Goal: Information Seeking & Learning: Learn about a topic

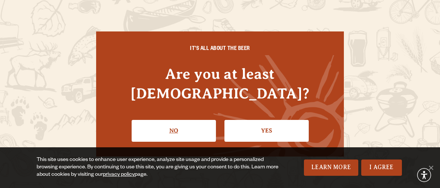
click at [176, 122] on link "No" at bounding box center [173, 130] width 84 height 21
click at [252, 121] on link "Yes" at bounding box center [266, 130] width 84 height 21
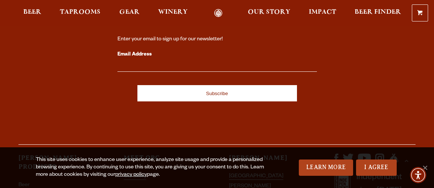
scroll to position [814, 0]
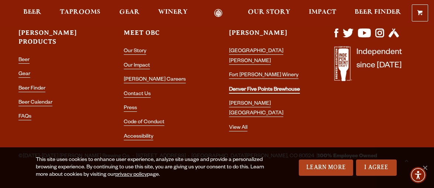
click at [265, 87] on link "Denver Five Points Brewhouse" at bounding box center [264, 90] width 71 height 7
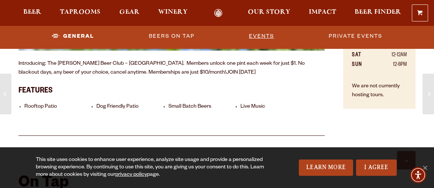
click at [265, 37] on link "Events" at bounding box center [261, 36] width 31 height 17
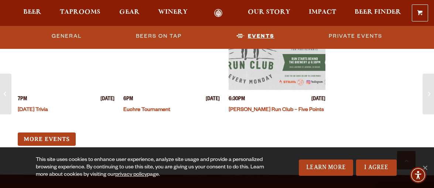
scroll to position [2284, 0]
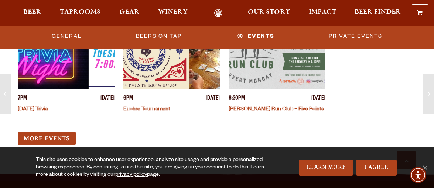
click at [71, 131] on link "More Events" at bounding box center [47, 138] width 58 height 14
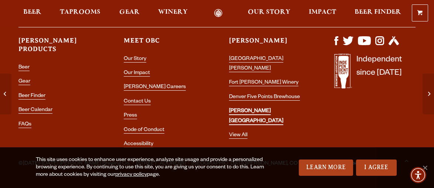
scroll to position [2639, 0]
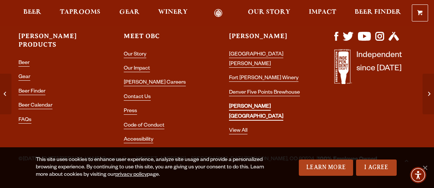
click at [270, 104] on link "[PERSON_NAME] [GEOGRAPHIC_DATA]" at bounding box center [256, 112] width 54 height 16
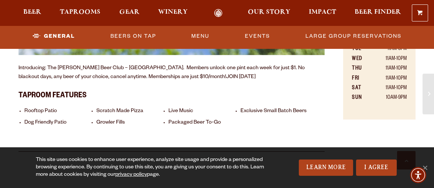
scroll to position [443, 0]
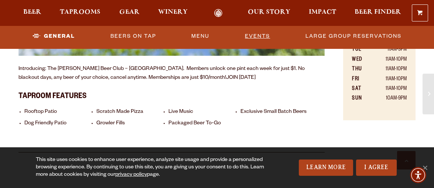
click at [259, 39] on link "Events" at bounding box center [257, 36] width 31 height 17
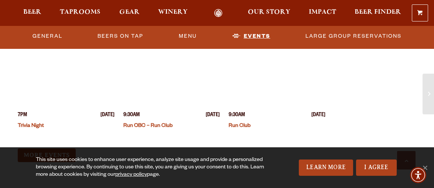
scroll to position [1869, 0]
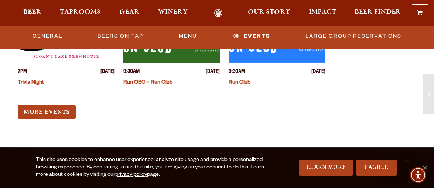
click at [64, 114] on link "More Events" at bounding box center [47, 112] width 58 height 14
